Goal: Task Accomplishment & Management: Manage account settings

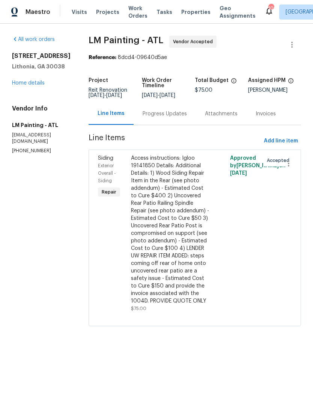
click at [187, 117] on div "Progress Updates" at bounding box center [165, 114] width 44 height 8
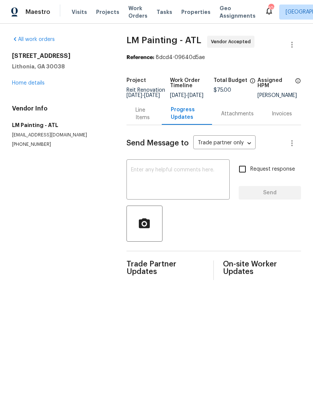
click at [201, 180] on textarea at bounding box center [178, 180] width 94 height 26
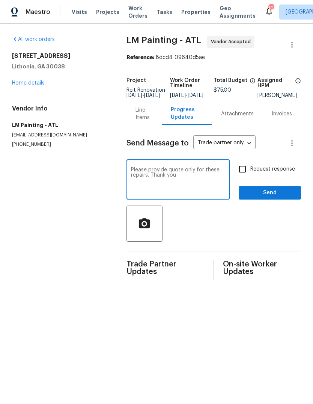
type textarea "Please provide quote only for these repairs. Thank you"
click at [275, 198] on span "Send" at bounding box center [270, 192] width 50 height 9
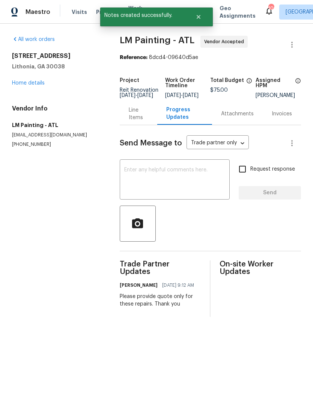
click at [22, 85] on link "Home details" at bounding box center [28, 82] width 33 height 5
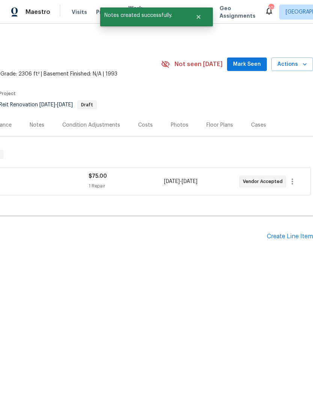
click at [257, 64] on span "Mark Seen" at bounding box center [247, 64] width 28 height 9
